Goal: Check status: Check status

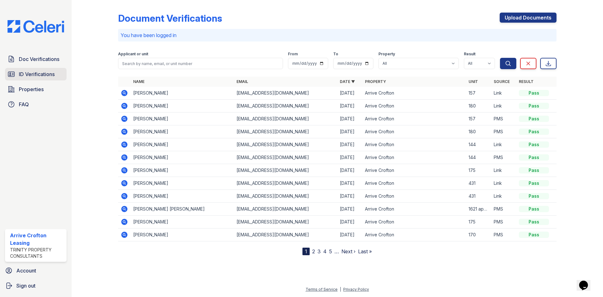
click at [34, 73] on span "ID Verifications" at bounding box center [37, 74] width 36 height 8
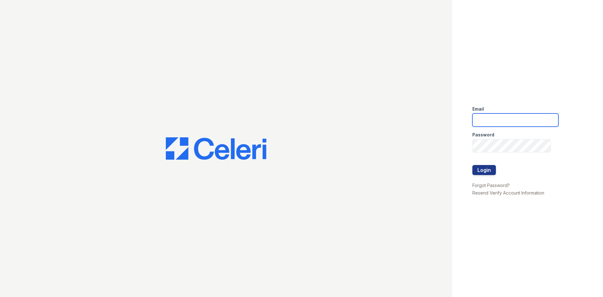
click at [488, 123] on input "email" at bounding box center [516, 119] width 86 height 13
type input "[EMAIL_ADDRESS][DOMAIN_NAME]"
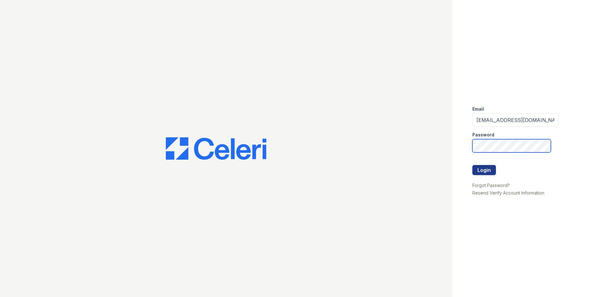
click at [473, 165] on button "Login" at bounding box center [485, 170] width 24 height 10
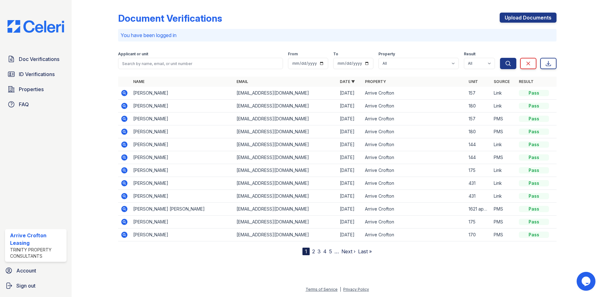
click at [127, 105] on icon at bounding box center [124, 106] width 6 height 6
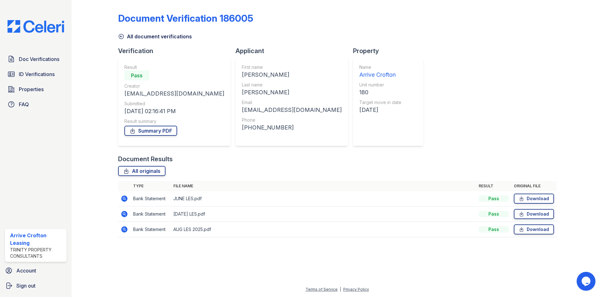
click at [127, 38] on link "All document verifications" at bounding box center [155, 37] width 74 height 8
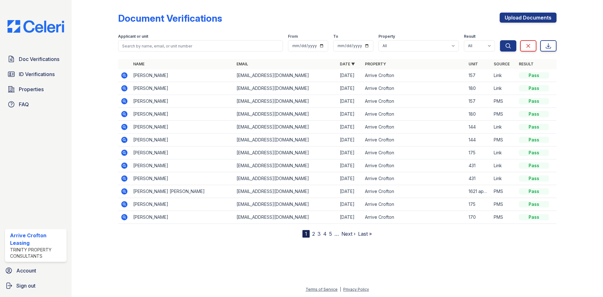
click at [128, 116] on icon at bounding box center [125, 114] width 8 height 8
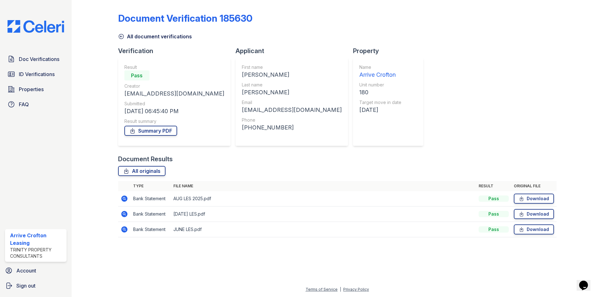
click at [123, 213] on icon at bounding box center [124, 214] width 6 height 6
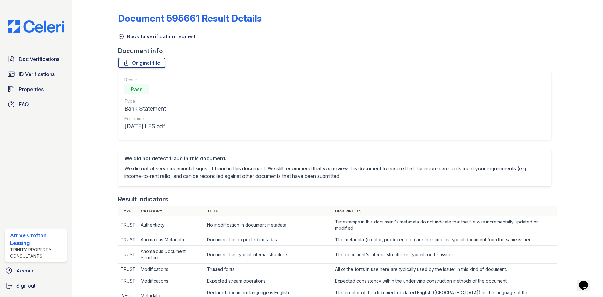
click at [120, 38] on icon at bounding box center [121, 36] width 6 height 6
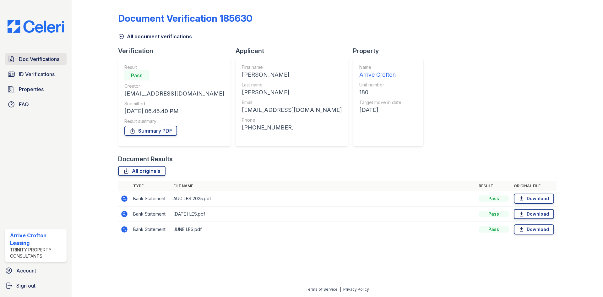
click at [40, 58] on span "Doc Verifications" at bounding box center [39, 59] width 41 height 8
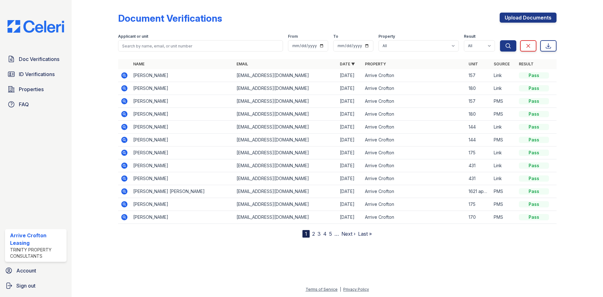
click at [122, 115] on icon at bounding box center [124, 114] width 6 height 6
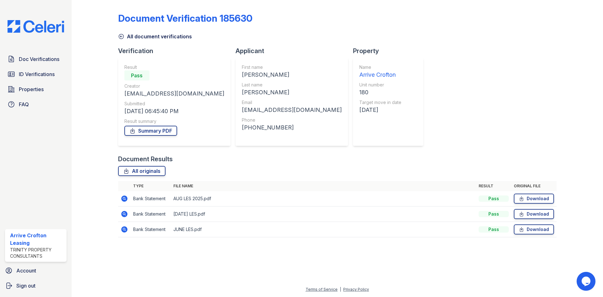
click at [137, 34] on link "All document verifications" at bounding box center [155, 37] width 74 height 8
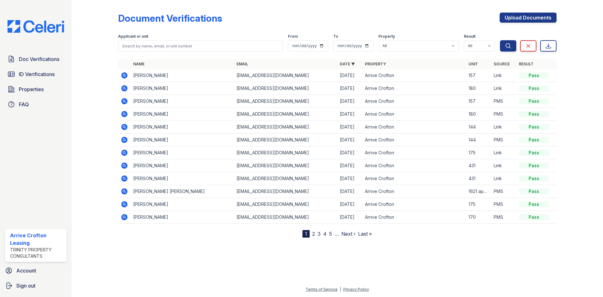
click at [126, 87] on icon at bounding box center [124, 88] width 6 height 6
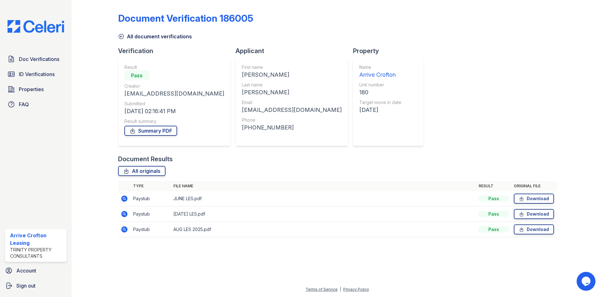
click at [404, 133] on div "Document Verification 186005 All document verifications Verification Result Pas…" at bounding box center [337, 123] width 439 height 241
click at [147, 134] on link "Summary PDF" at bounding box center [150, 131] width 53 height 10
click at [125, 201] on icon at bounding box center [124, 198] width 6 height 6
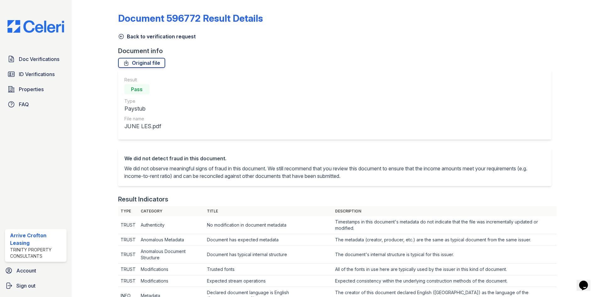
click at [150, 34] on link "Back to verification request" at bounding box center [157, 37] width 78 height 8
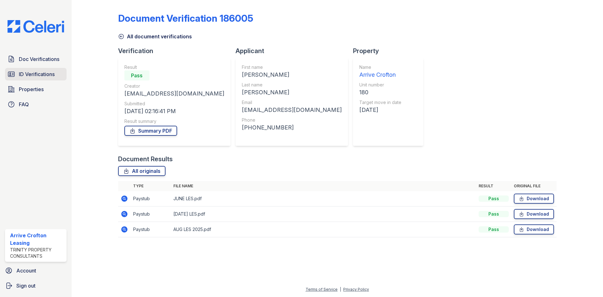
click at [22, 70] on link "ID Verifications" at bounding box center [36, 74] width 62 height 13
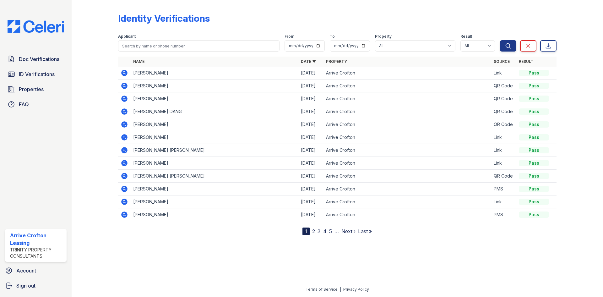
click at [127, 189] on icon at bounding box center [124, 189] width 6 height 6
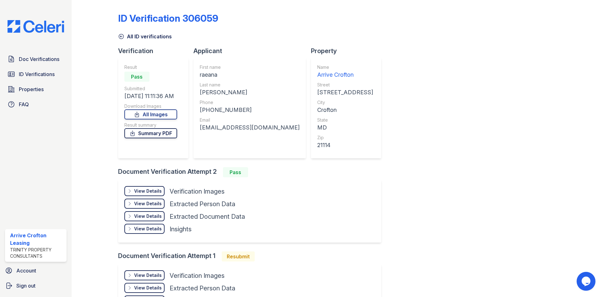
click at [144, 133] on link "Summary PDF" at bounding box center [150, 133] width 53 height 10
click at [130, 31] on div "All ID verifications" at bounding box center [337, 34] width 439 height 11
click at [123, 37] on icon at bounding box center [121, 36] width 6 height 6
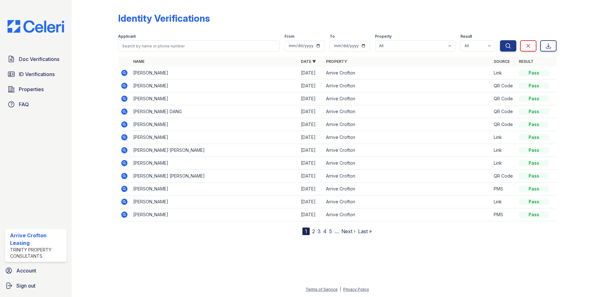
click at [126, 164] on icon at bounding box center [124, 163] width 6 height 6
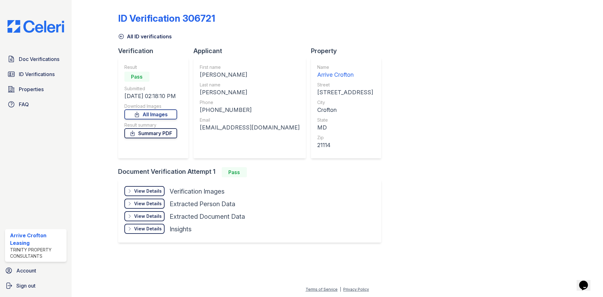
click at [159, 136] on link "Summary PDF" at bounding box center [150, 133] width 53 height 10
click at [123, 34] on icon at bounding box center [121, 36] width 6 height 6
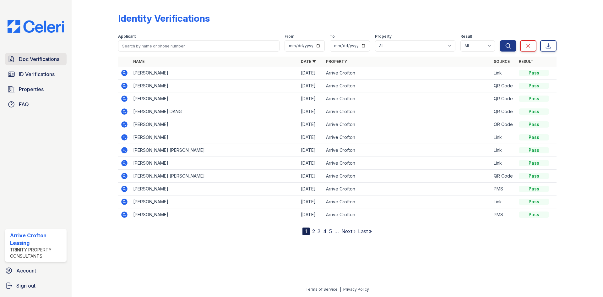
click at [39, 60] on span "Doc Verifications" at bounding box center [39, 59] width 41 height 8
